Goal: Find contact information: Find contact information

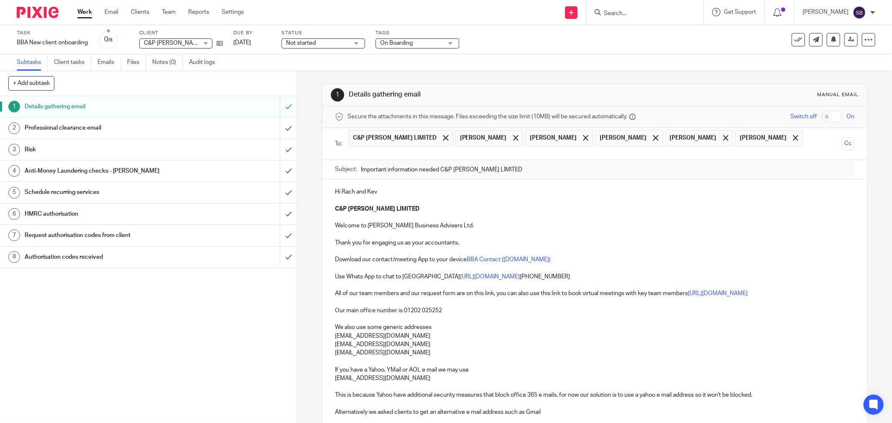
click at [640, 12] on input "Search" at bounding box center [640, 14] width 75 height 8
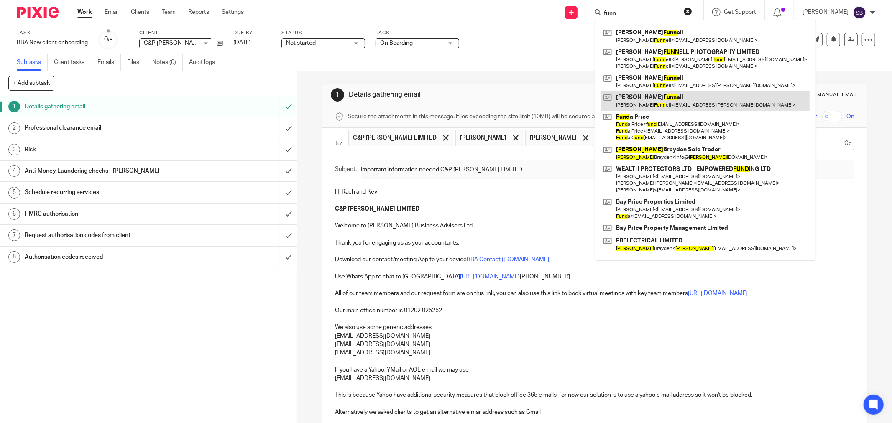
type input "funn"
click at [651, 105] on link at bounding box center [706, 100] width 208 height 19
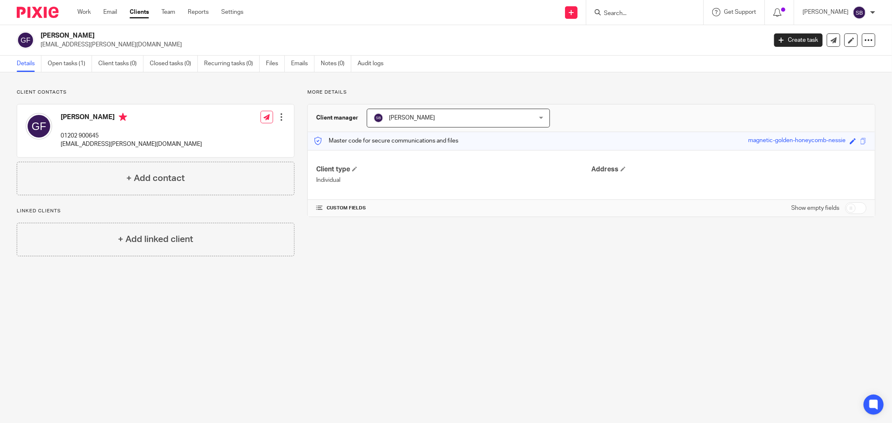
click at [41, 35] on h2 "[PERSON_NAME]" at bounding box center [329, 35] width 577 height 9
drag, startPoint x: 42, startPoint y: 33, endPoint x: 86, endPoint y: 33, distance: 44.3
click at [86, 33] on h2 "[PERSON_NAME]" at bounding box center [329, 35] width 577 height 9
copy h2 "[PERSON_NAME]"
drag, startPoint x: 41, startPoint y: 45, endPoint x: 135, endPoint y: 44, distance: 93.7
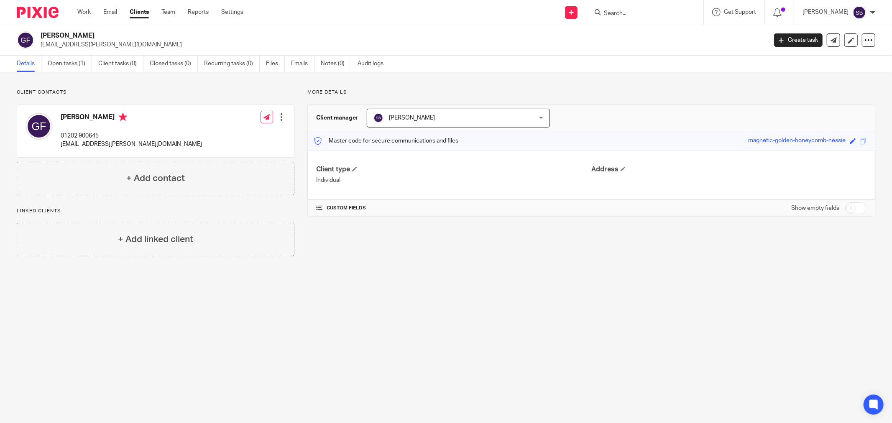
click at [135, 44] on p "[EMAIL_ADDRESS][PERSON_NAME][DOMAIN_NAME]" at bounding box center [401, 45] width 721 height 8
copy p "[EMAIL_ADDRESS][PERSON_NAME][DOMAIN_NAME]"
click at [625, 10] on input "Search" at bounding box center [640, 14] width 75 height 8
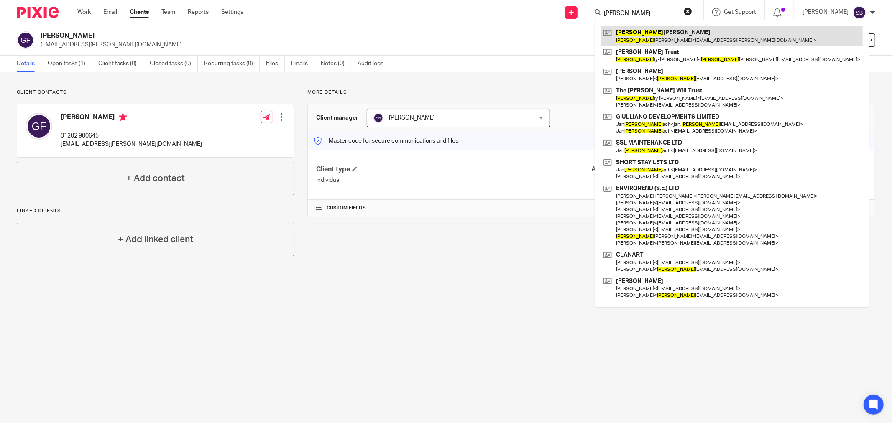
type input "[PERSON_NAME]"
click at [666, 37] on link at bounding box center [732, 35] width 261 height 19
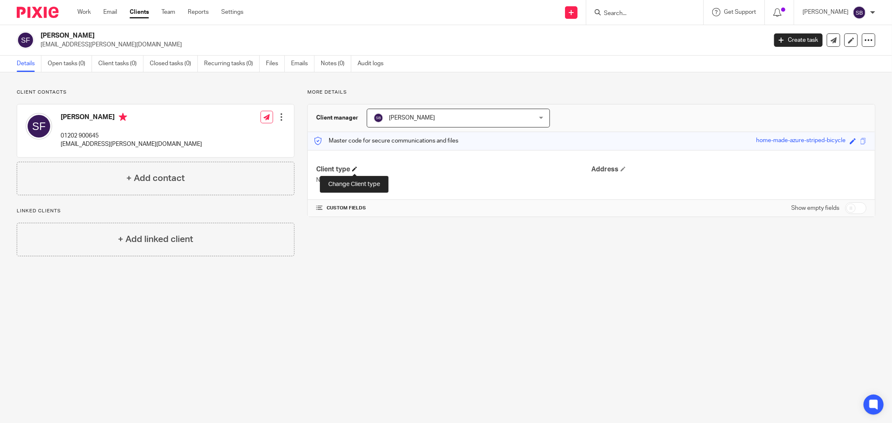
click at [355, 171] on span at bounding box center [354, 169] width 5 height 5
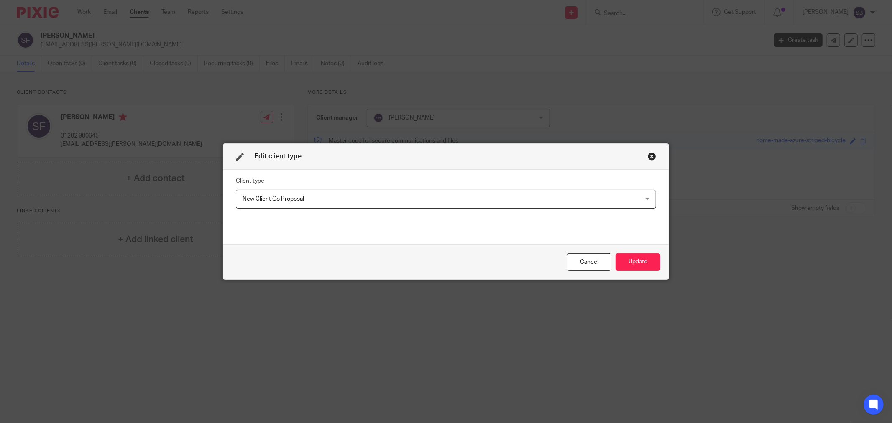
click at [300, 199] on span "New Client Go Proposal" at bounding box center [274, 199] width 62 height 6
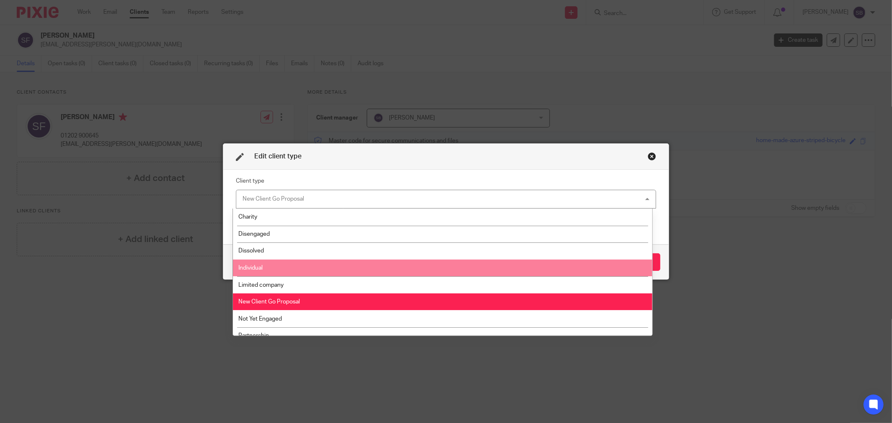
click at [297, 271] on li "Individual" at bounding box center [442, 268] width 419 height 17
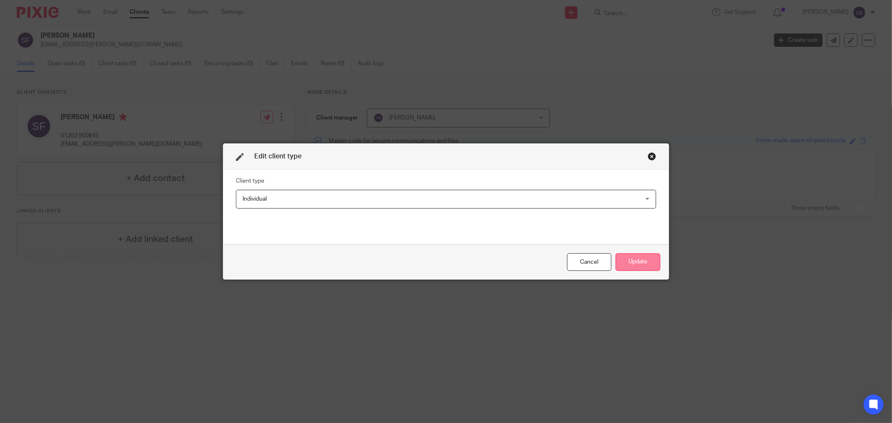
click at [644, 254] on button "Update" at bounding box center [638, 263] width 45 height 18
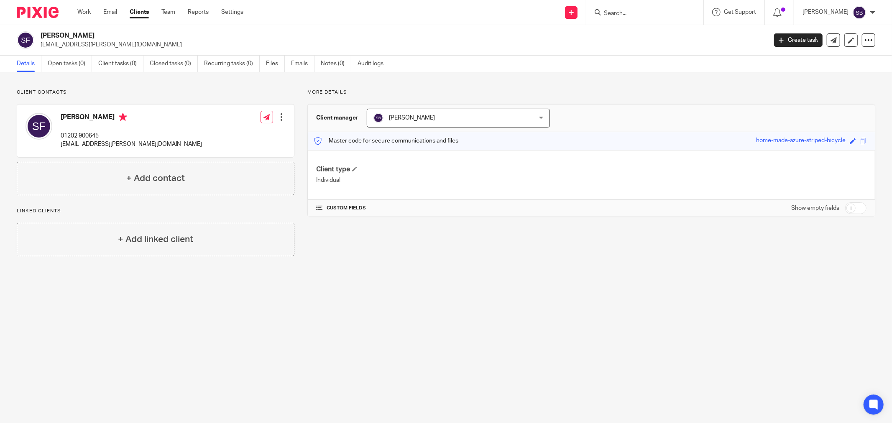
click at [619, 14] on input "Search" at bounding box center [640, 14] width 75 height 8
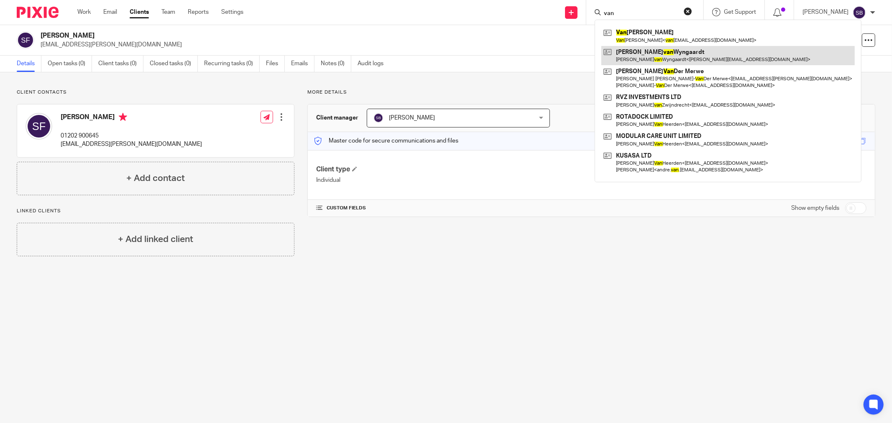
type input "van"
click at [661, 52] on link at bounding box center [729, 55] width 254 height 19
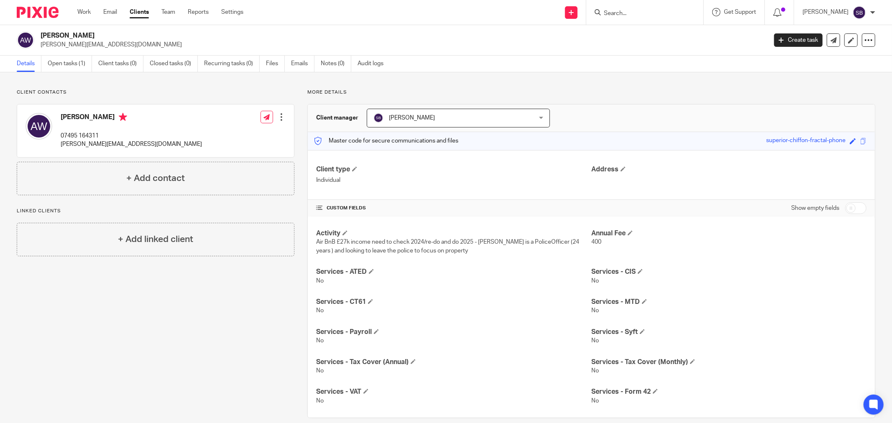
drag, startPoint x: 81, startPoint y: 117, endPoint x: 132, endPoint y: 112, distance: 50.9
click at [132, 112] on div "Alisha van Wyngaardt 07495 164311 alisha@aavanproperty.com" at bounding box center [114, 131] width 177 height 44
copy h4 "van Wyngaardt"
drag, startPoint x: 40, startPoint y: 35, endPoint x: 61, endPoint y: 34, distance: 20.9
click at [61, 34] on div "Alisha van Wyngaardt alisha@aavanproperty.com" at bounding box center [389, 40] width 745 height 18
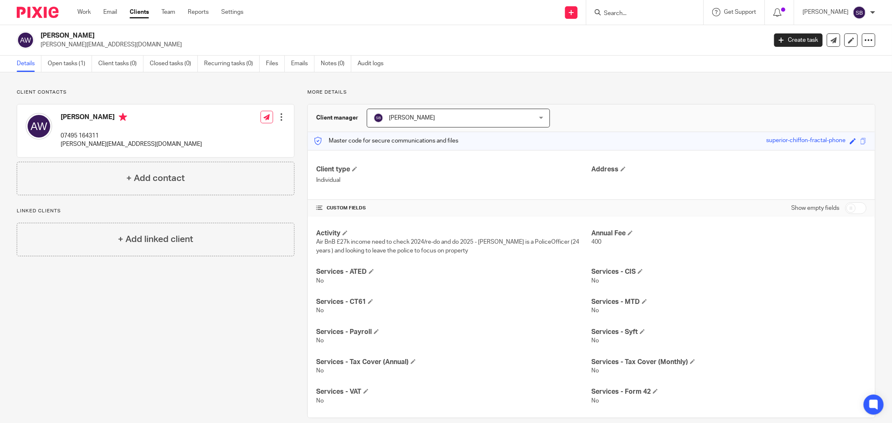
copy h2 "Alisha"
click at [124, 31] on h2 "Alisha van Wyngaardt" at bounding box center [329, 35] width 577 height 9
drag, startPoint x: 40, startPoint y: 34, endPoint x: 108, endPoint y: 35, distance: 67.8
click at [108, 35] on h2 "Alisha van Wyngaardt" at bounding box center [329, 35] width 577 height 9
click at [120, 34] on h2 "Alisha van Wyngaardt" at bounding box center [329, 35] width 577 height 9
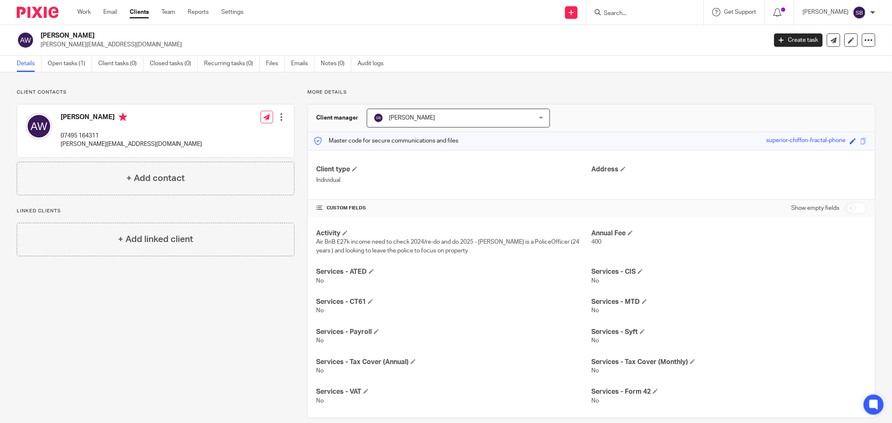
drag, startPoint x: 40, startPoint y: 37, endPoint x: 115, endPoint y: 34, distance: 75.4
click at [115, 34] on h2 "Alisha van Wyngaardt" at bounding box center [329, 35] width 577 height 9
copy h2 "Alisha van Wyngaardt"
drag, startPoint x: 84, startPoint y: 147, endPoint x: 139, endPoint y: 148, distance: 54.8
click at [139, 148] on div "Alisha van Wyngaardt 07495 164311 alisha@aavanproperty.com" at bounding box center [114, 131] width 177 height 44
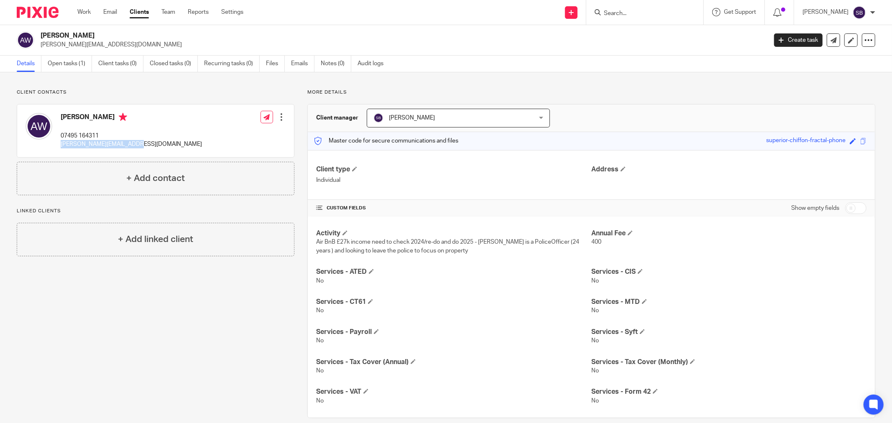
copy p "alisha@aavanproperty.com"
click at [643, 10] on input "Search" at bounding box center [640, 14] width 75 height 8
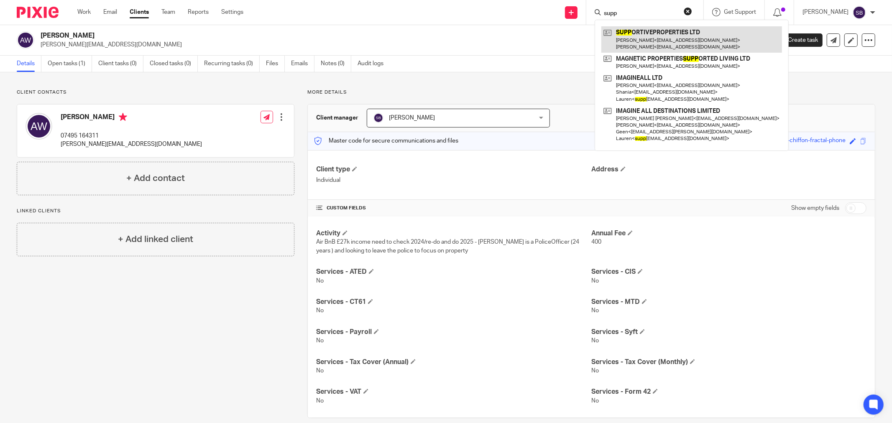
type input "supp"
click at [654, 33] on link at bounding box center [692, 39] width 181 height 26
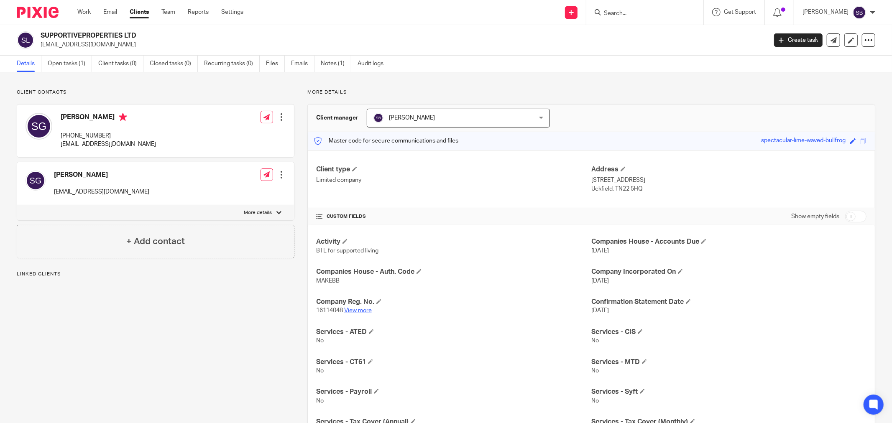
click at [354, 312] on link "View more" at bounding box center [358, 311] width 28 height 6
drag, startPoint x: 61, startPoint y: 135, endPoint x: 131, endPoint y: 132, distance: 69.9
click at [131, 132] on div "Sarah Green +44 7793 962891 sgreen4204@gmail.com Edit contact Create client fro…" at bounding box center [155, 131] width 277 height 53
copy p "+44 7793 962891"
drag, startPoint x: 61, startPoint y: 144, endPoint x: 143, endPoint y: 146, distance: 82.4
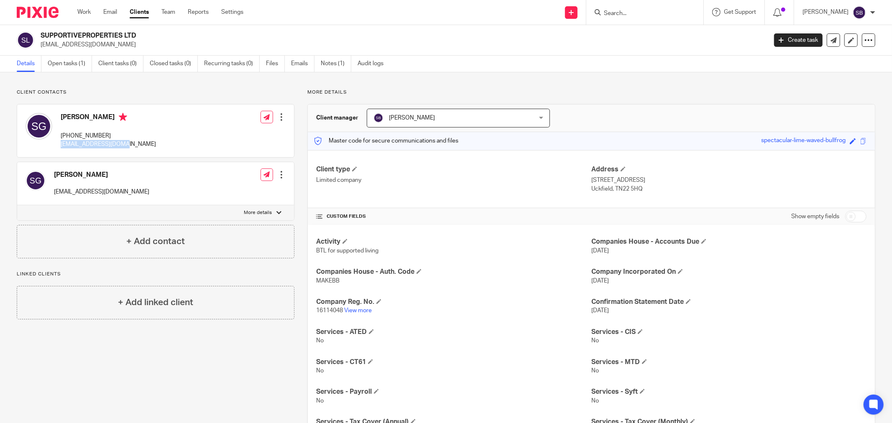
click at [143, 146] on div "Sarah Green +44 7793 962891 sgreen4204@gmail.com Edit contact Create client fro…" at bounding box center [155, 131] width 277 height 53
copy p "sgreen4204@gmail.com"
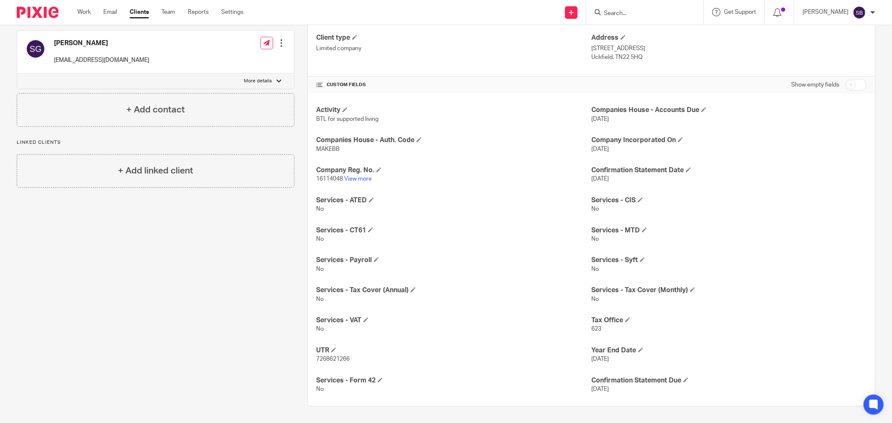
click at [854, 85] on input "checkbox" at bounding box center [856, 85] width 21 height 12
checkbox input "true"
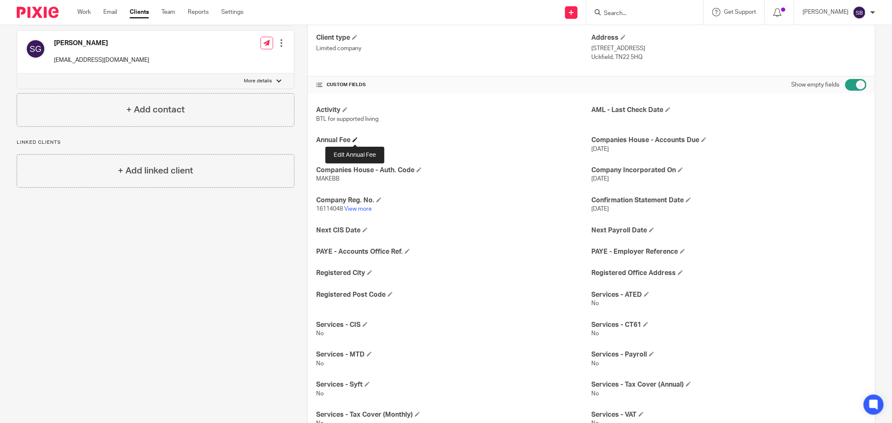
click at [356, 139] on span at bounding box center [355, 139] width 5 height 5
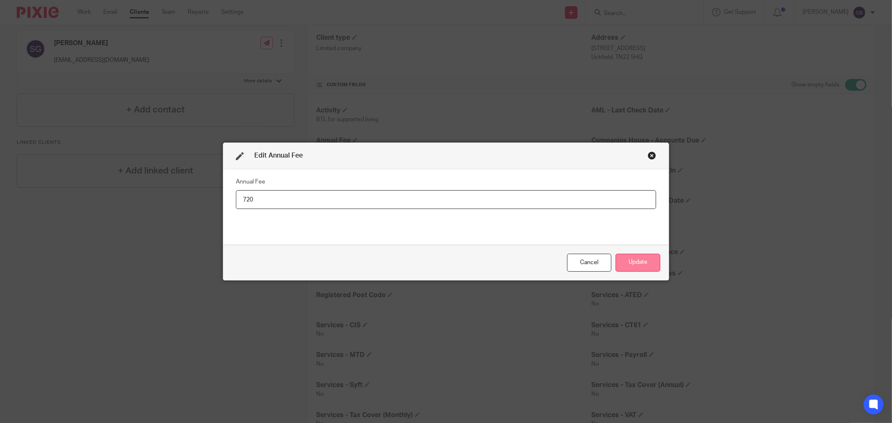
type input "720"
click at [634, 259] on button "Update" at bounding box center [638, 263] width 45 height 18
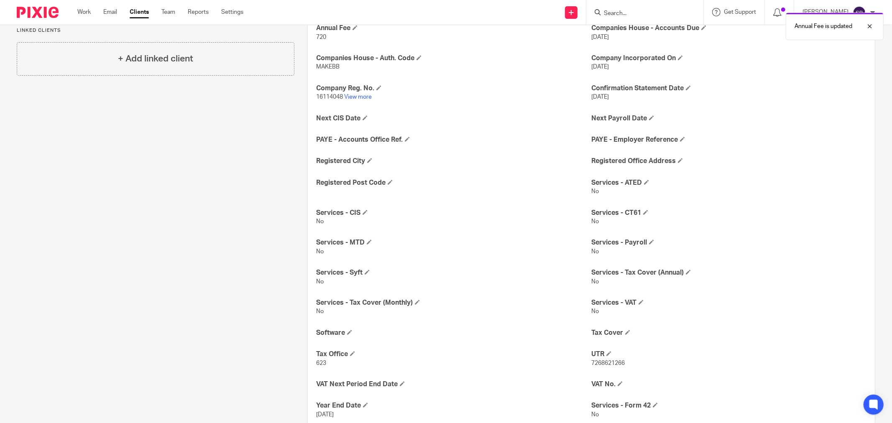
scroll to position [318, 0]
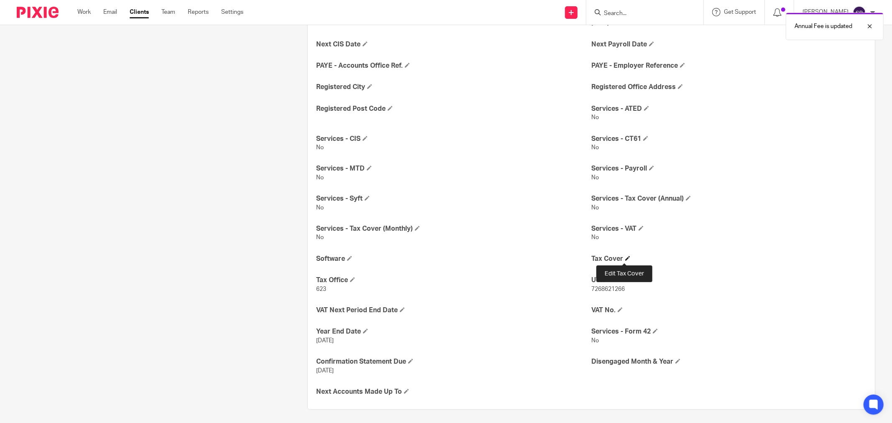
click at [625, 259] on span at bounding box center [627, 258] width 5 height 5
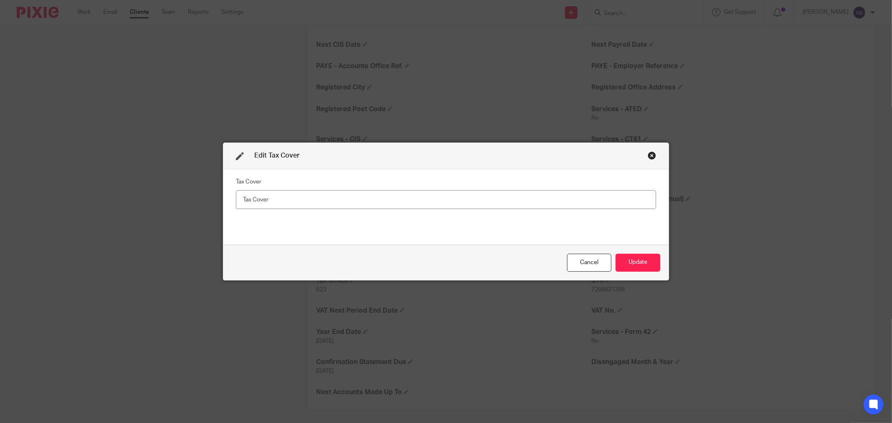
click at [323, 202] on input "number" at bounding box center [446, 199] width 420 height 19
type input "72"
click at [626, 259] on button "Update" at bounding box center [638, 263] width 45 height 18
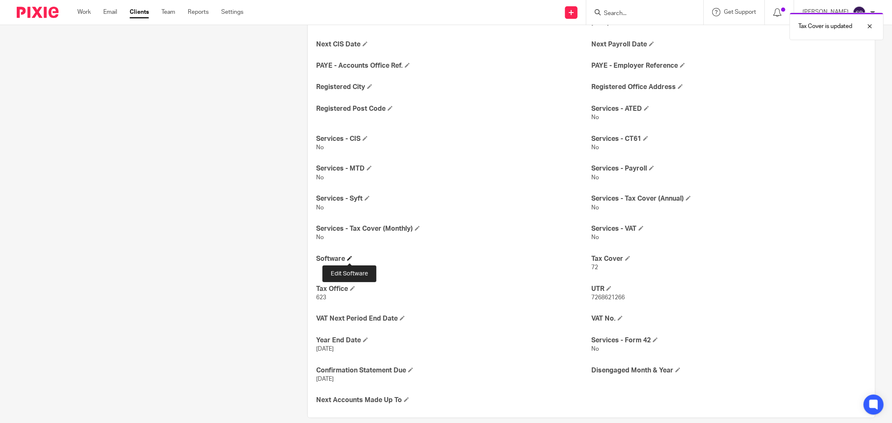
click at [347, 259] on span at bounding box center [349, 258] width 5 height 5
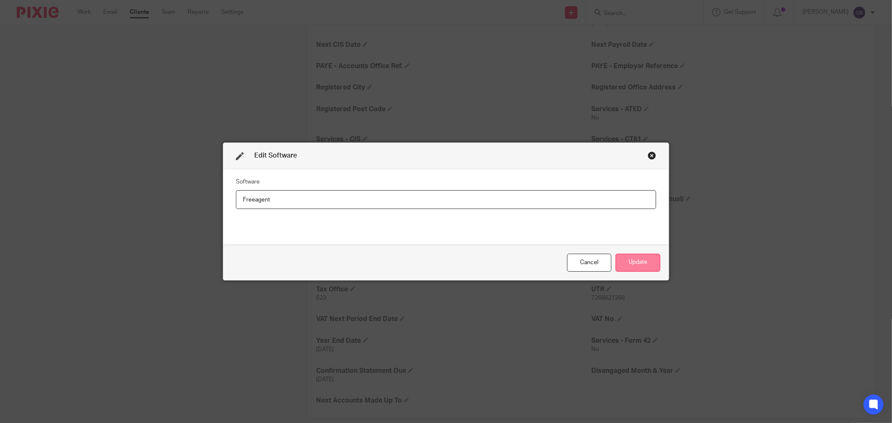
type input "Freeagent"
click at [655, 265] on button "Update" at bounding box center [638, 263] width 45 height 18
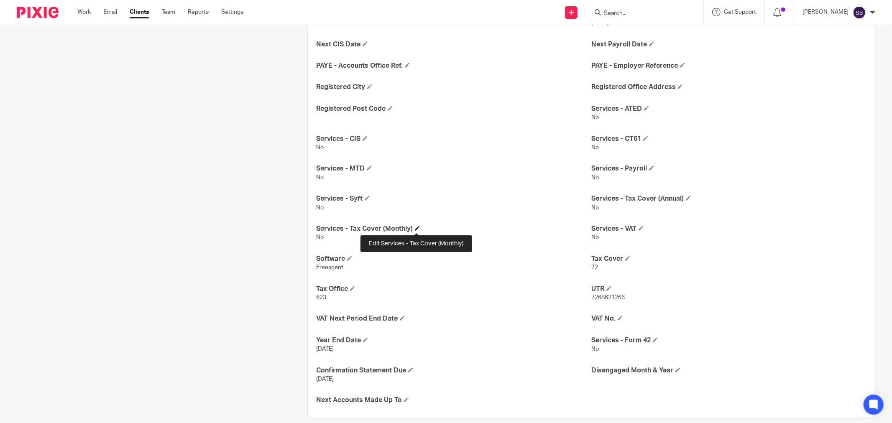
click at [417, 228] on span at bounding box center [417, 228] width 5 height 5
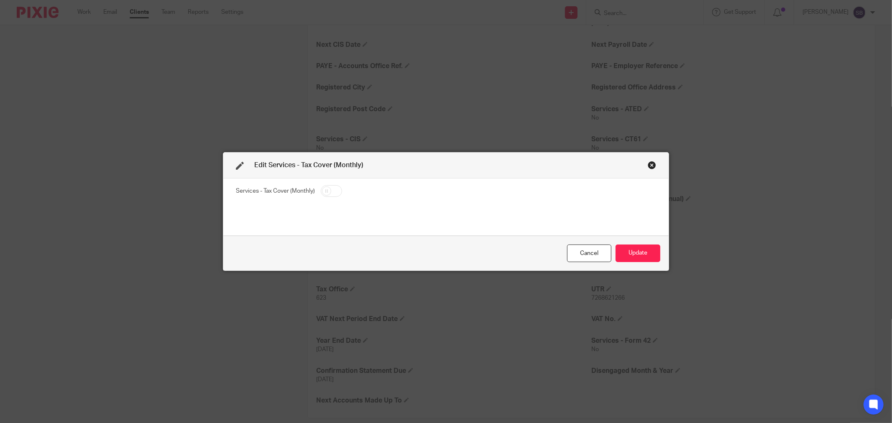
click at [333, 197] on input "checkbox" at bounding box center [331, 191] width 21 height 12
checkbox input "true"
click at [643, 247] on button "Update" at bounding box center [638, 254] width 45 height 18
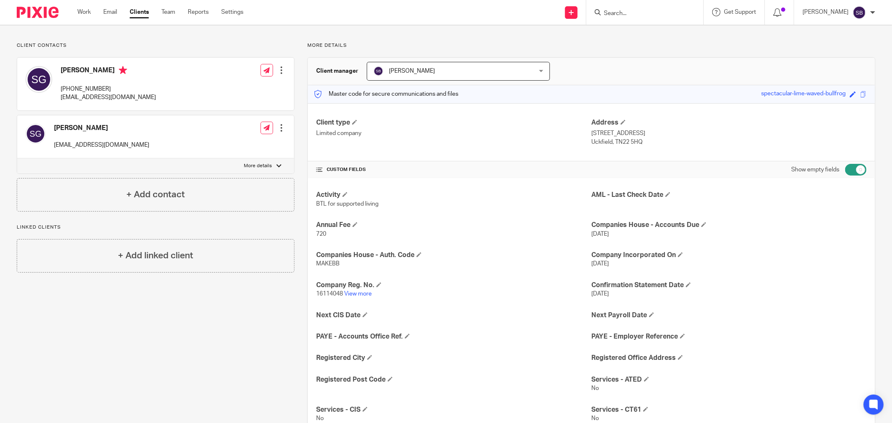
scroll to position [0, 0]
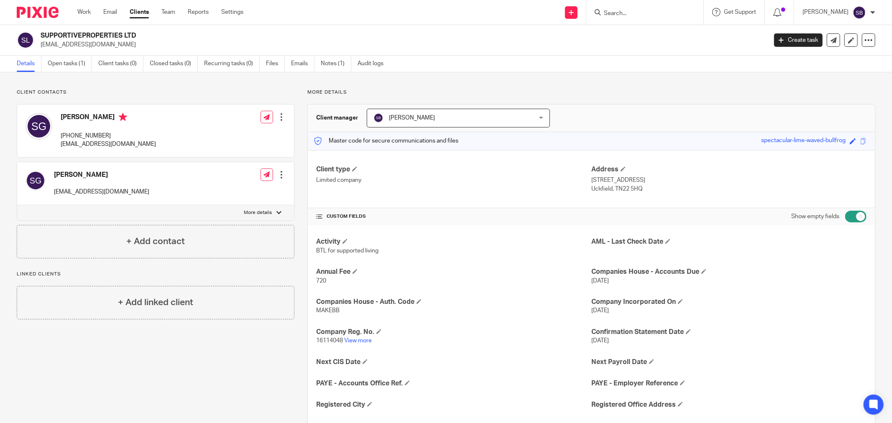
click at [648, 17] on input "Search" at bounding box center [640, 14] width 75 height 8
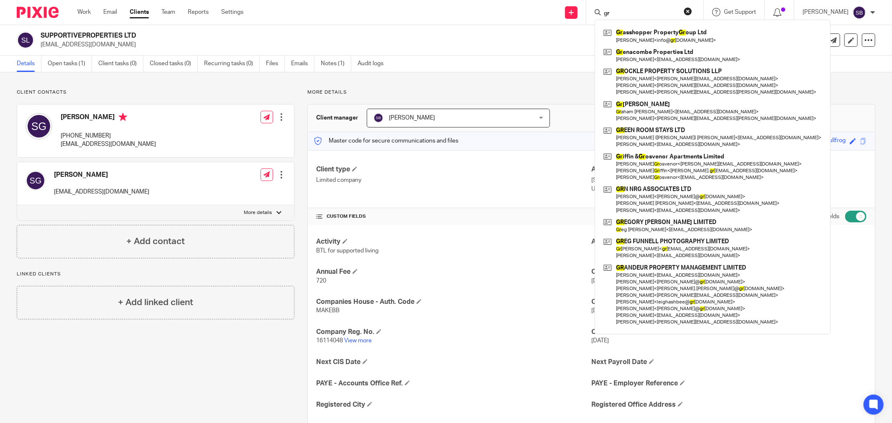
type input "g"
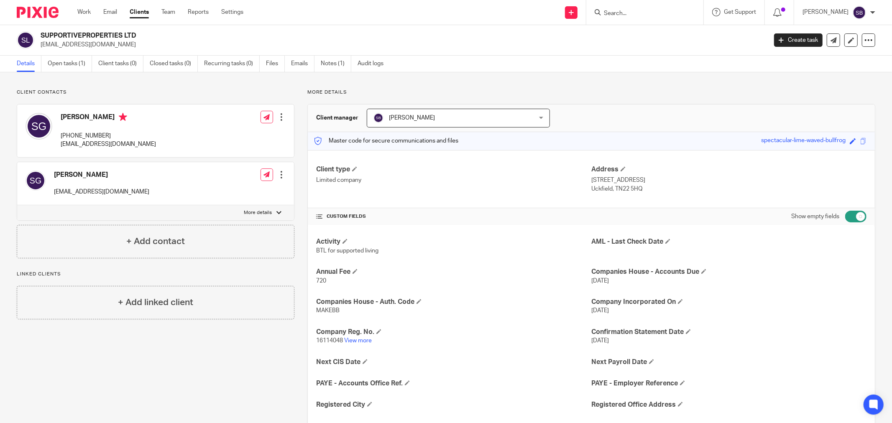
click at [643, 8] on form at bounding box center [647, 12] width 89 height 10
click at [642, 14] on input "Search" at bounding box center [640, 14] width 75 height 8
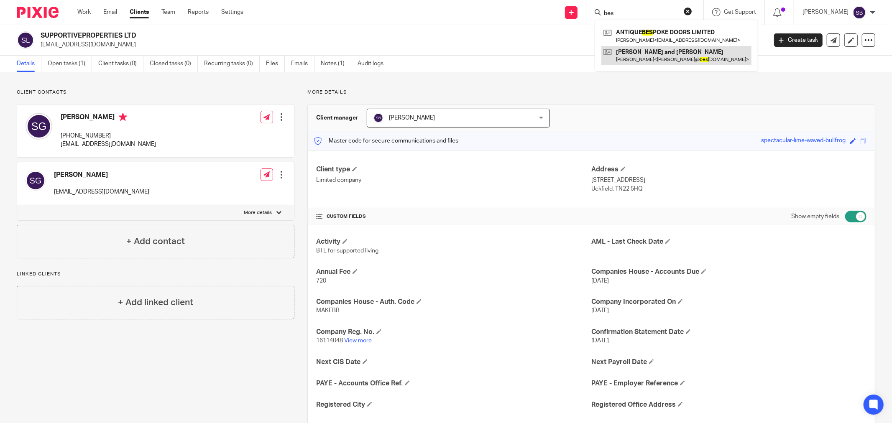
type input "bes"
click at [651, 63] on link at bounding box center [677, 55] width 150 height 19
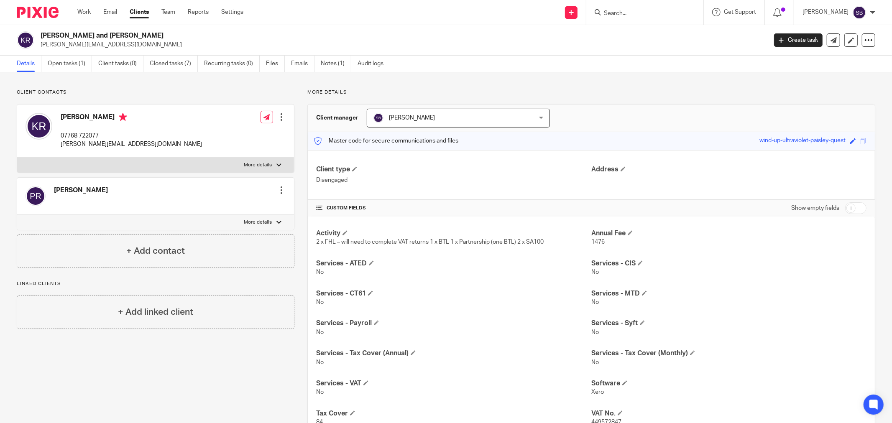
click at [674, 14] on input "Search" at bounding box center [640, 14] width 75 height 8
click at [646, 15] on input "Search" at bounding box center [640, 14] width 75 height 8
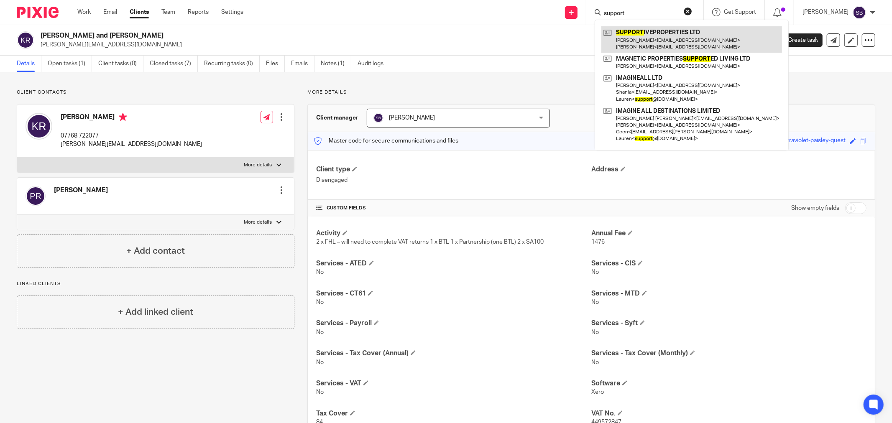
type input "support"
click at [666, 41] on link at bounding box center [692, 39] width 181 height 26
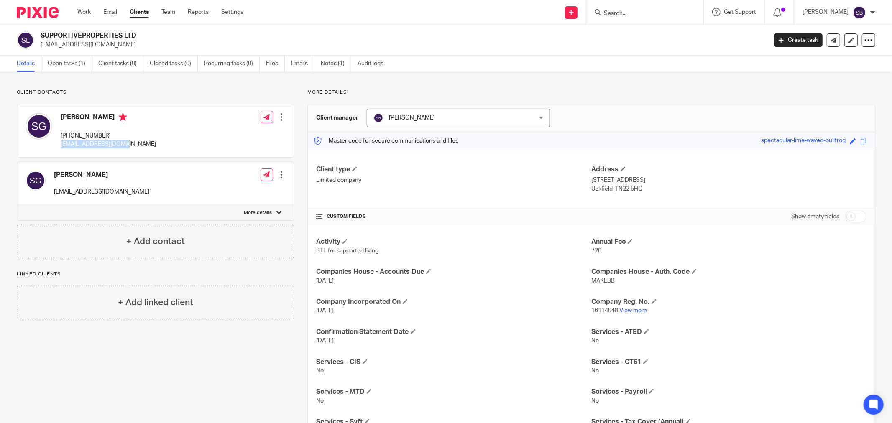
drag, startPoint x: 62, startPoint y: 144, endPoint x: 141, endPoint y: 145, distance: 79.5
click at [141, 145] on div "[PERSON_NAME] [PHONE_NUMBER] [EMAIL_ADDRESS][DOMAIN_NAME] Edit contact Create c…" at bounding box center [155, 131] width 277 height 53
copy p "[EMAIL_ADDRESS][DOMAIN_NAME]"
drag, startPoint x: 60, startPoint y: 134, endPoint x: 112, endPoint y: 134, distance: 51.9
click at [112, 134] on p "+44 7793 962891" at bounding box center [108, 136] width 95 height 8
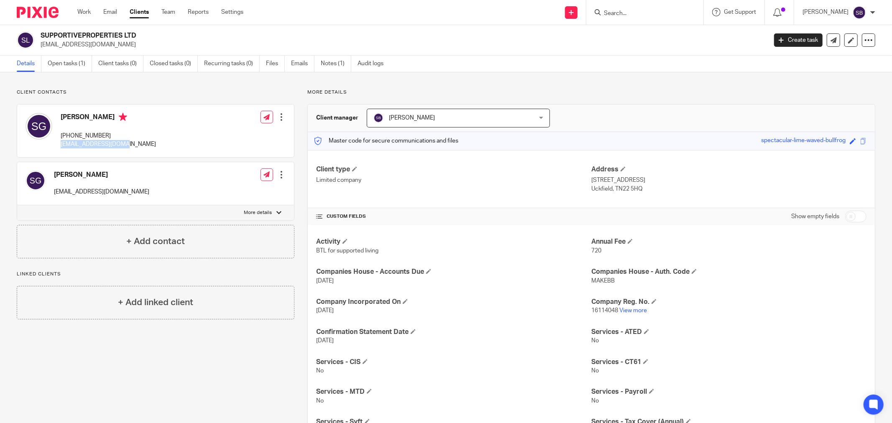
copy p "+44 7793 962891"
drag, startPoint x: 61, startPoint y: 145, endPoint x: 128, endPoint y: 145, distance: 66.9
click at [128, 145] on div "Sarah Green +44 7793 962891 sgreen4204@gmail.com Edit contact Create client fro…" at bounding box center [155, 131] width 277 height 53
copy p "sgreen4204@gmail.com"
click at [638, 12] on input "Search" at bounding box center [640, 14] width 75 height 8
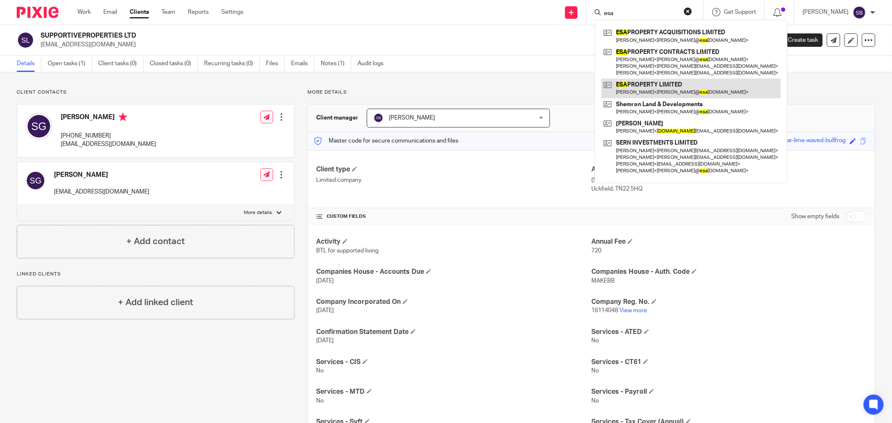
type input "esa"
click at [641, 84] on link at bounding box center [691, 88] width 179 height 19
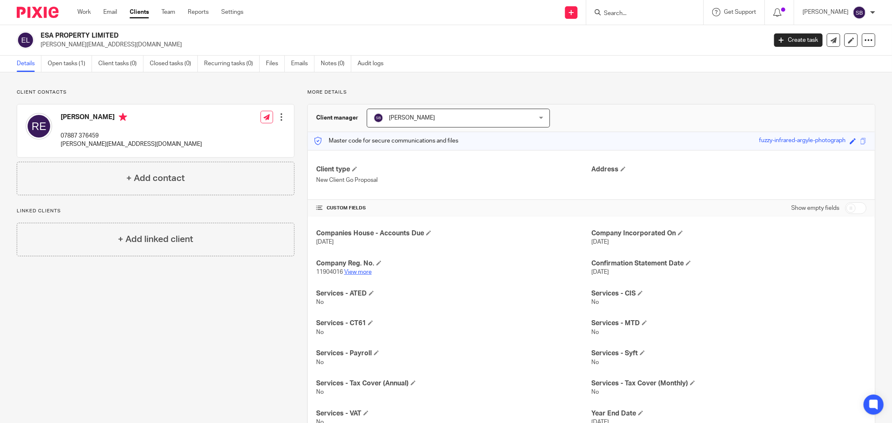
click at [367, 274] on link "View more" at bounding box center [358, 272] width 28 height 6
drag, startPoint x: 59, startPoint y: 133, endPoint x: 118, endPoint y: 134, distance: 59.4
click at [118, 134] on div "Rory Ellacott 07887 376459 rory@esaproperty.co.uk" at bounding box center [114, 131] width 177 height 44
copy p "07887 376459"
drag, startPoint x: 59, startPoint y: 145, endPoint x: 136, endPoint y: 143, distance: 77.0
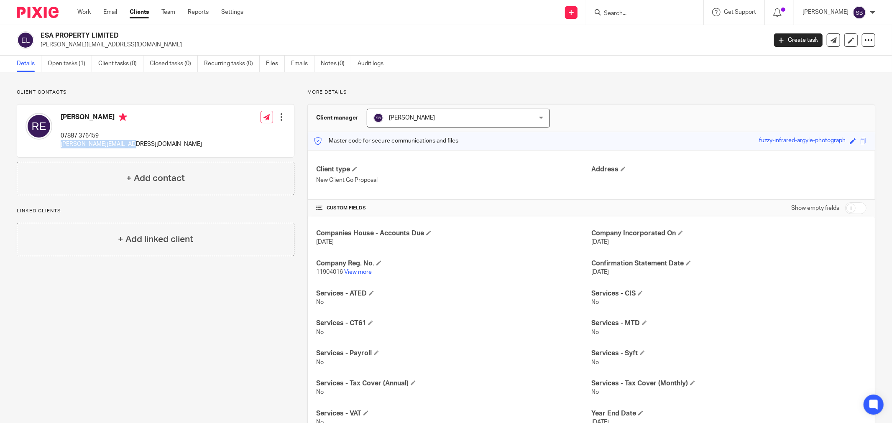
click at [136, 143] on div "Rory Ellacott 07887 376459 rory@esaproperty.co.uk Edit contact Create client fr…" at bounding box center [155, 131] width 277 height 53
copy p "rory@esaproperty.co.uk"
